Goal: Task Accomplishment & Management: Use online tool/utility

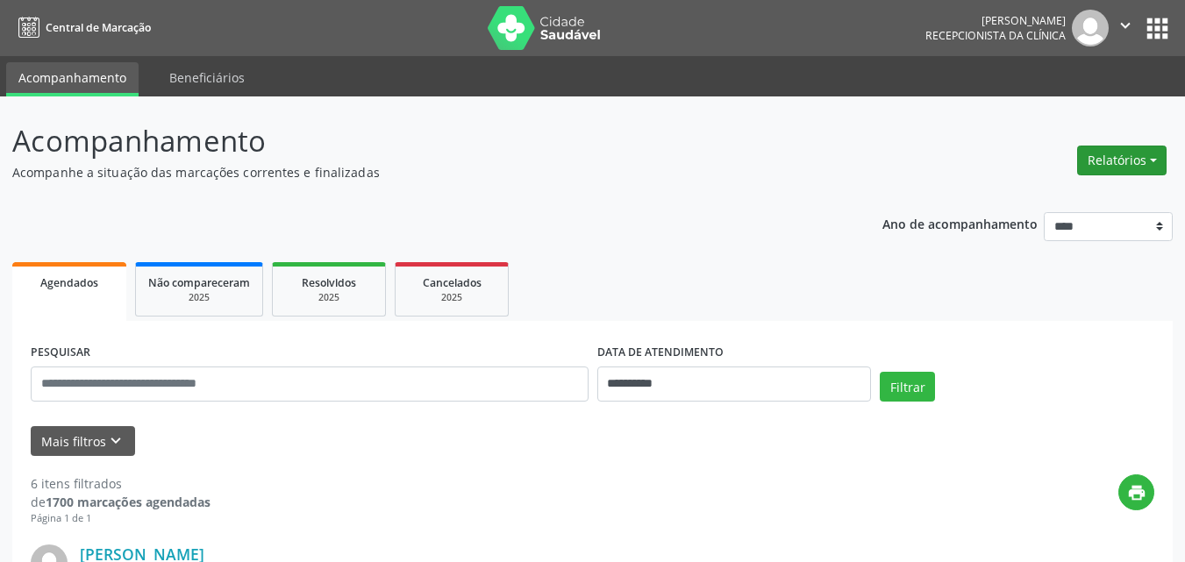
click at [1105, 156] on button "Relatórios" at bounding box center [1121, 161] width 89 height 30
click at [1032, 196] on link "Agendamentos" at bounding box center [1073, 198] width 189 height 25
select select "*"
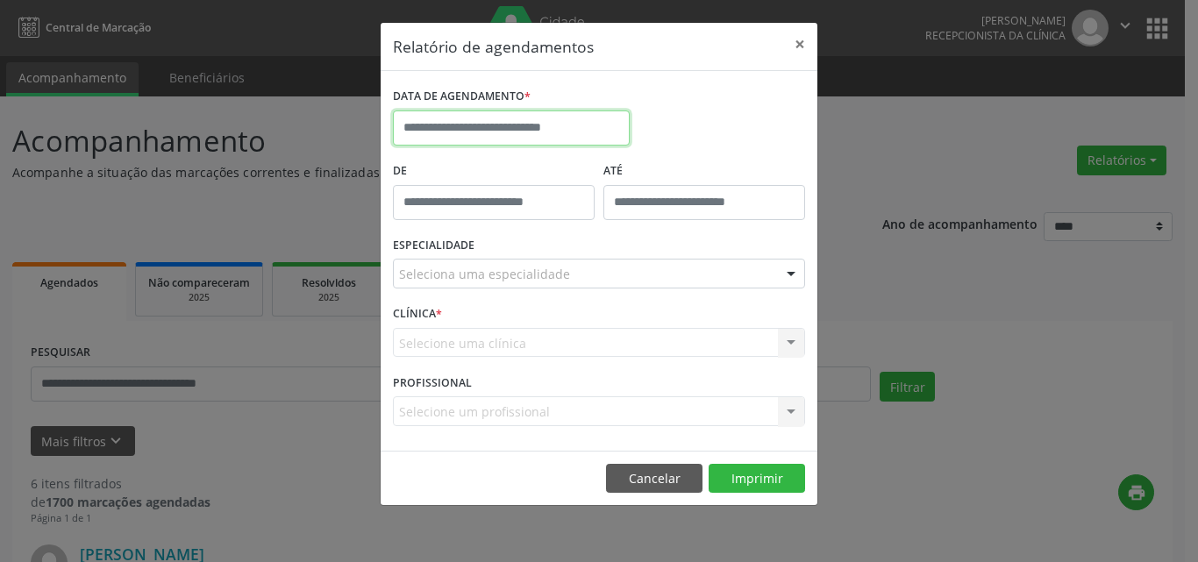
click at [472, 113] on input "text" at bounding box center [511, 128] width 237 height 35
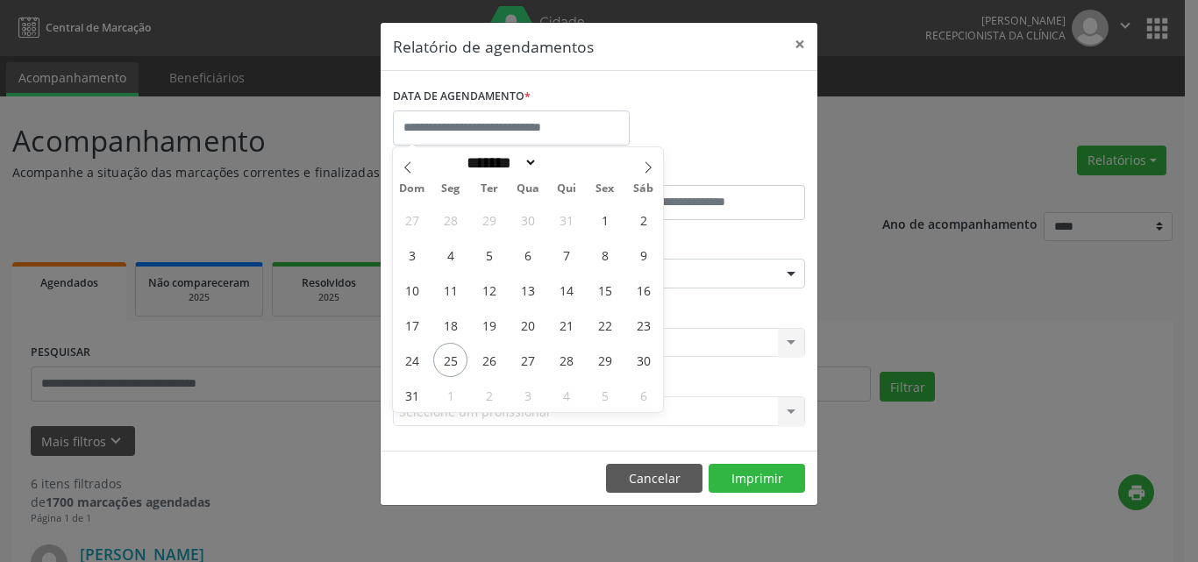
click at [848, 37] on div "Relatório de agendamentos × DATA DE AGENDAMENTO * De ATÉ ESPECIALIDADE Selecion…" at bounding box center [599, 281] width 1198 height 562
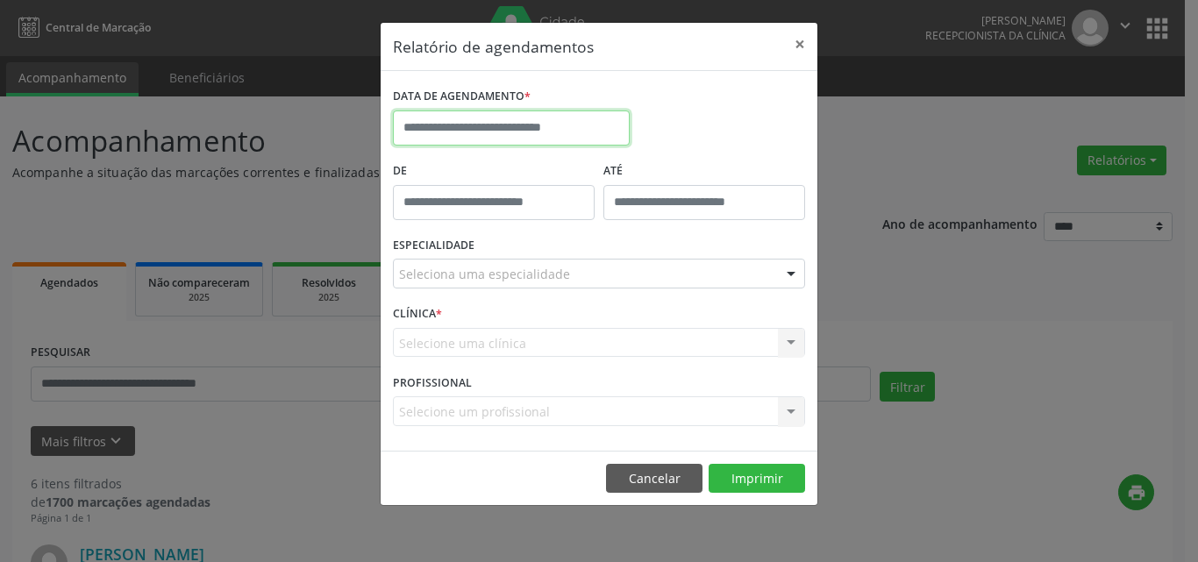
click at [511, 116] on input "text" at bounding box center [511, 128] width 237 height 35
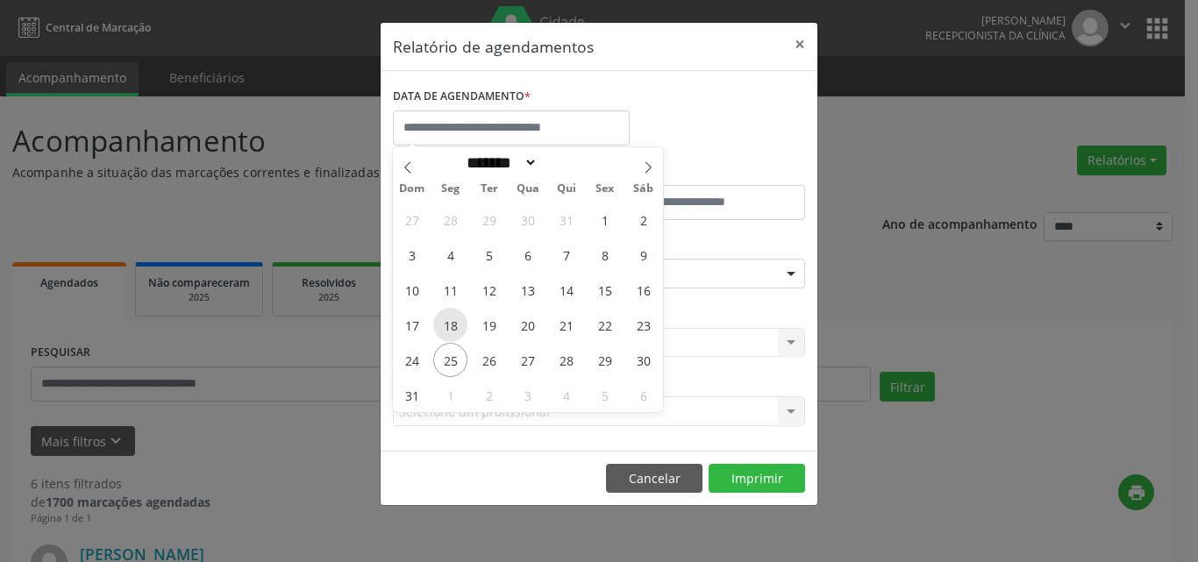
click at [453, 326] on span "18" at bounding box center [450, 325] width 34 height 34
type input "**********"
click at [454, 325] on span "18" at bounding box center [450, 325] width 34 height 34
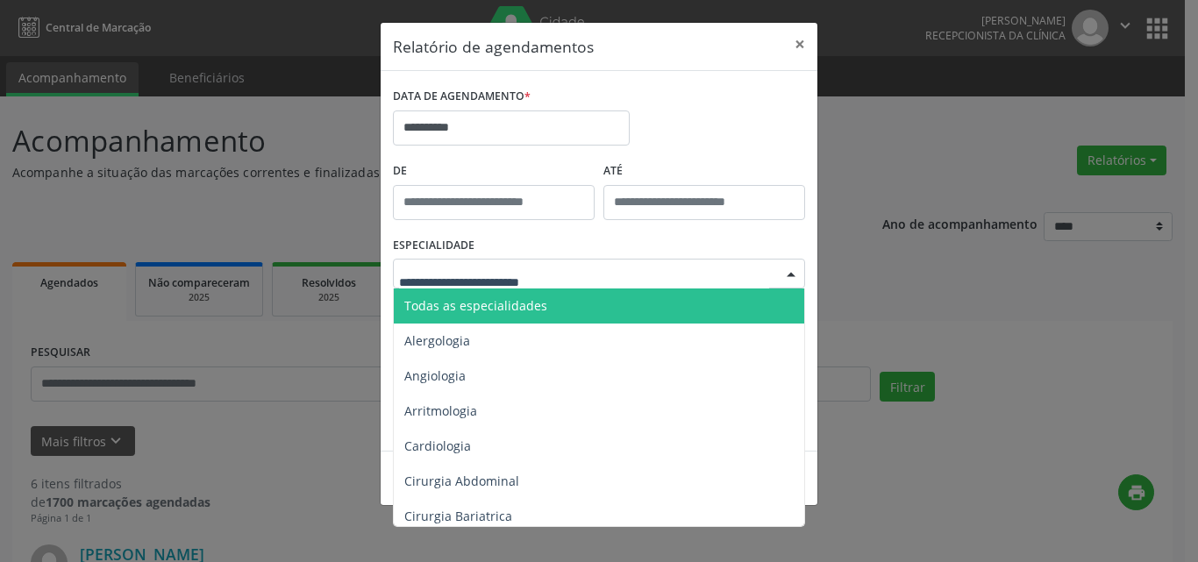
click at [468, 306] on span "Todas as especialidades" at bounding box center [475, 305] width 143 height 17
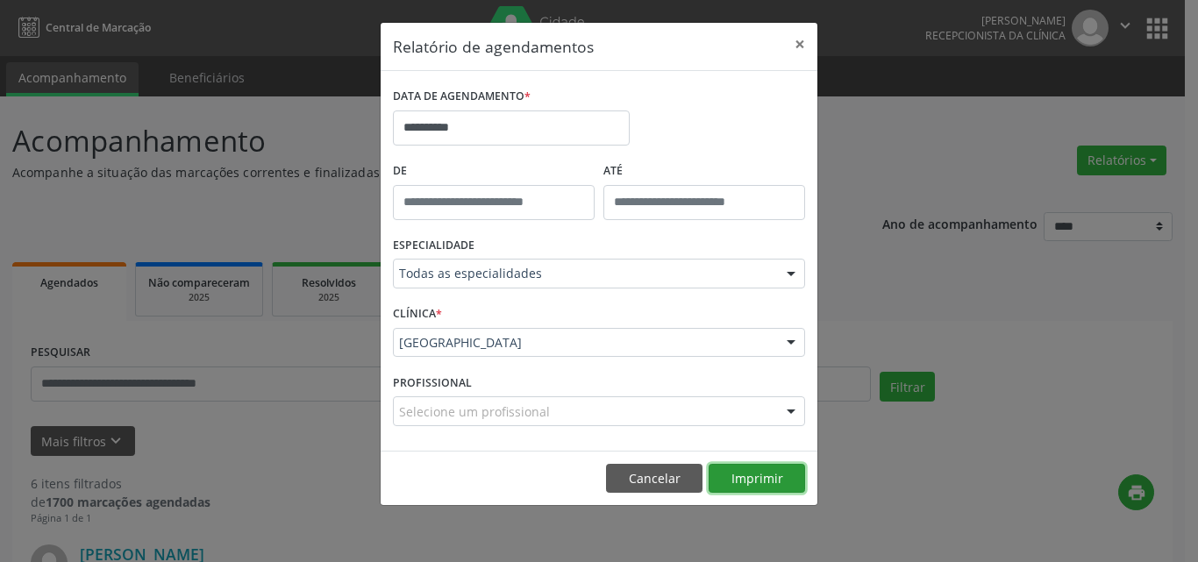
click at [773, 478] on button "Imprimir" at bounding box center [757, 479] width 96 height 30
